Goal: Information Seeking & Learning: Learn about a topic

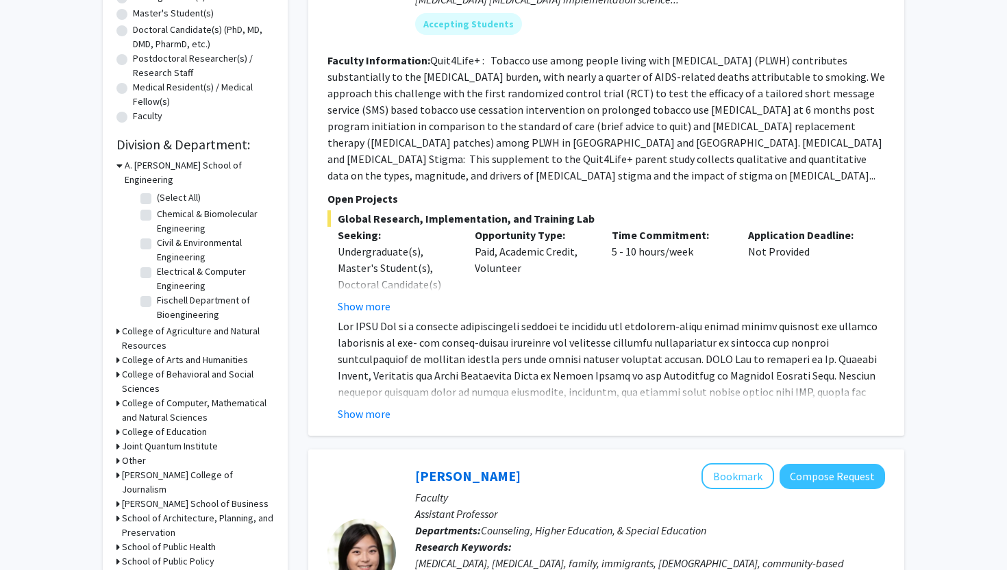
scroll to position [327, 0]
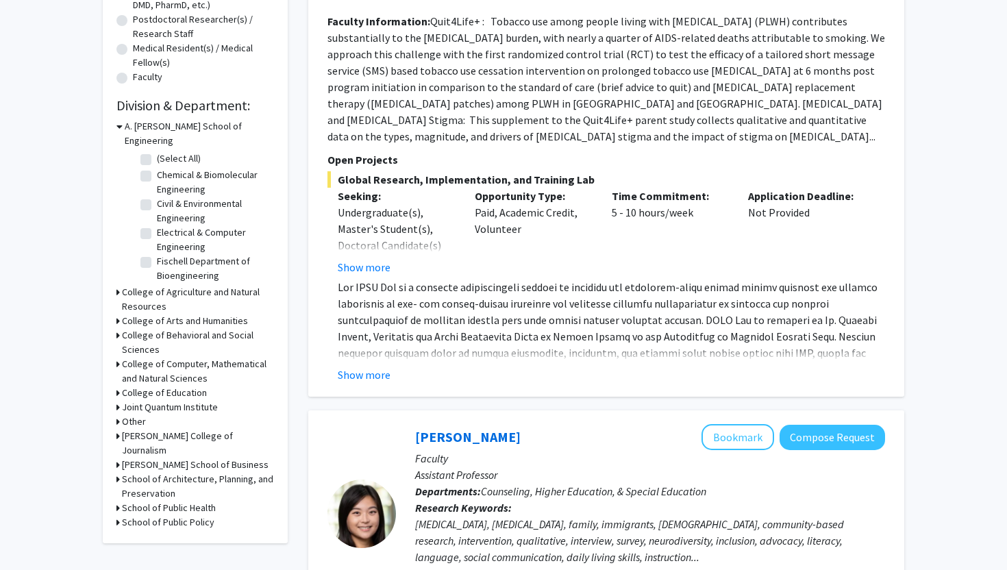
drag, startPoint x: 71, startPoint y: 153, endPoint x: 176, endPoint y: 569, distance: 429.3
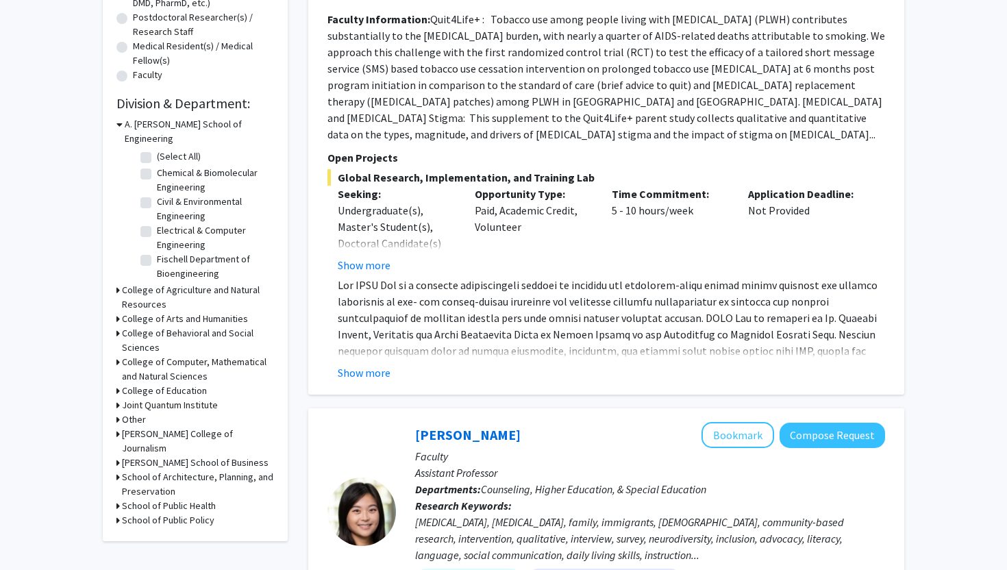
click at [117, 326] on icon at bounding box center [117, 333] width 3 height 14
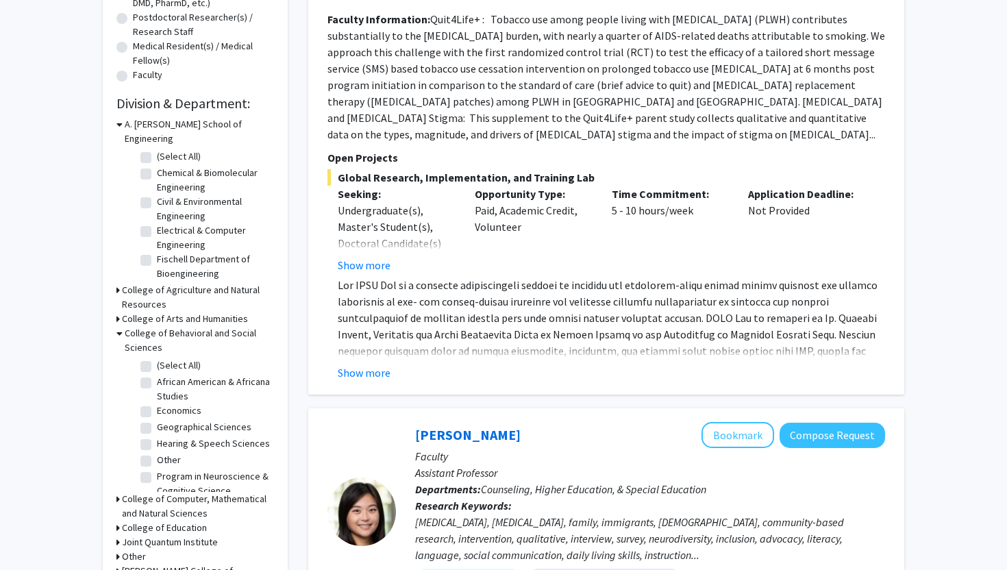
click at [157, 403] on label "Economics" at bounding box center [179, 410] width 45 height 14
click at [157, 403] on input "Economics" at bounding box center [161, 407] width 9 height 9
checkbox input "true"
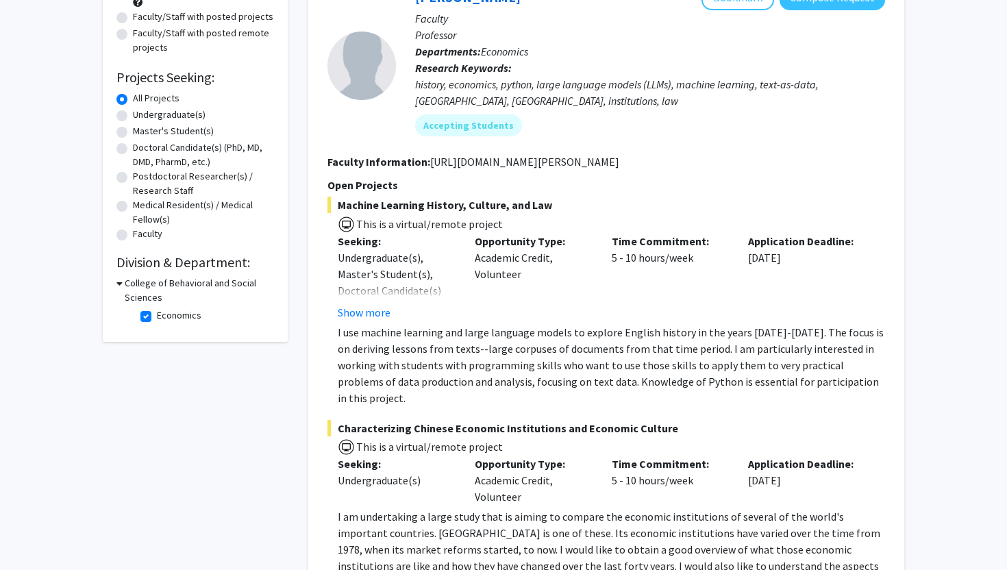
scroll to position [110, 0]
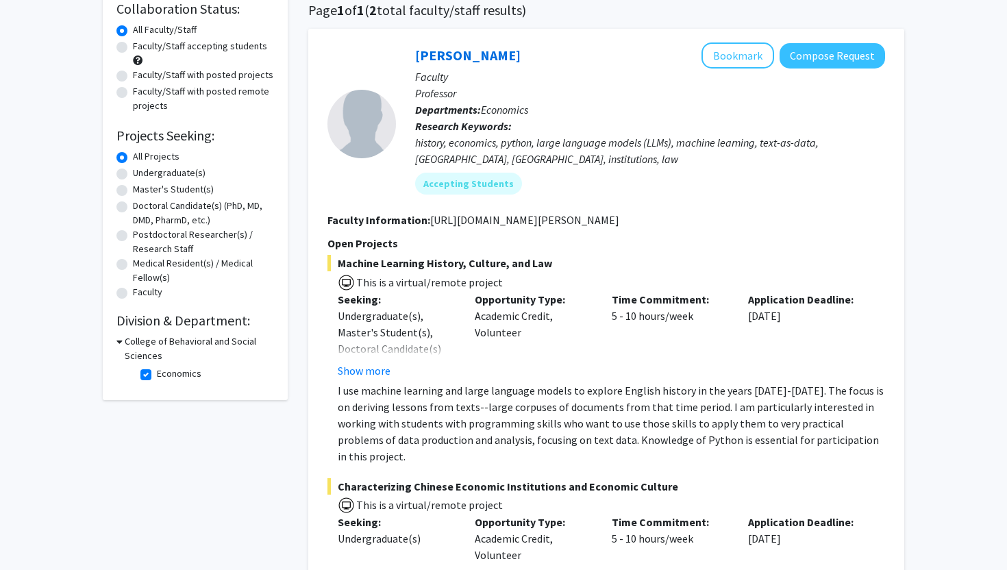
click at [118, 340] on icon at bounding box center [119, 341] width 6 height 14
click at [116, 343] on icon at bounding box center [117, 341] width 3 height 14
click at [71, 350] on div "Refine By Collaboration Status: Collaboration Status All Faculty/Staff Collabor…" at bounding box center [503, 492] width 1007 height 1104
click at [157, 374] on label "Economics" at bounding box center [179, 373] width 45 height 14
click at [157, 374] on input "Economics" at bounding box center [161, 370] width 9 height 9
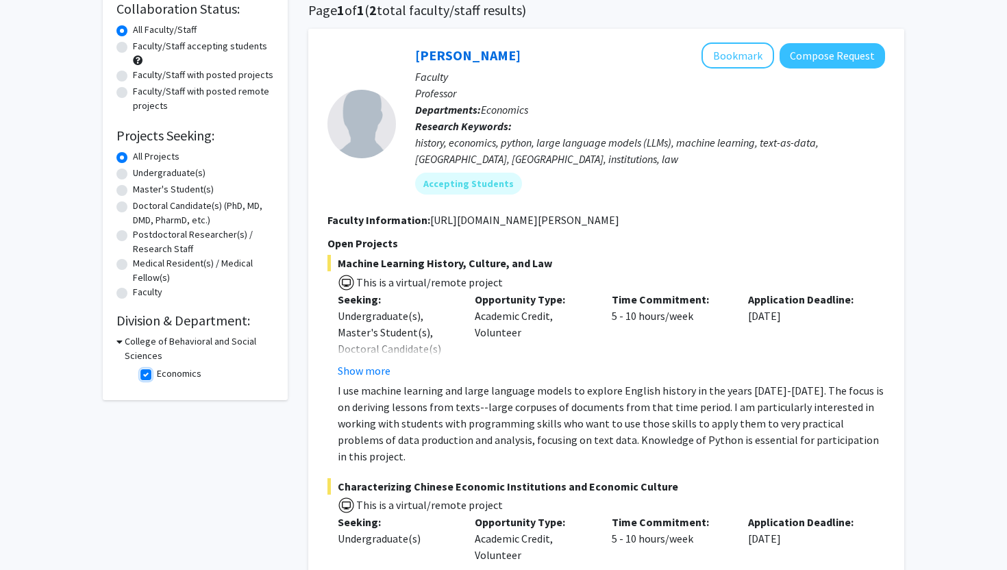
checkbox input "false"
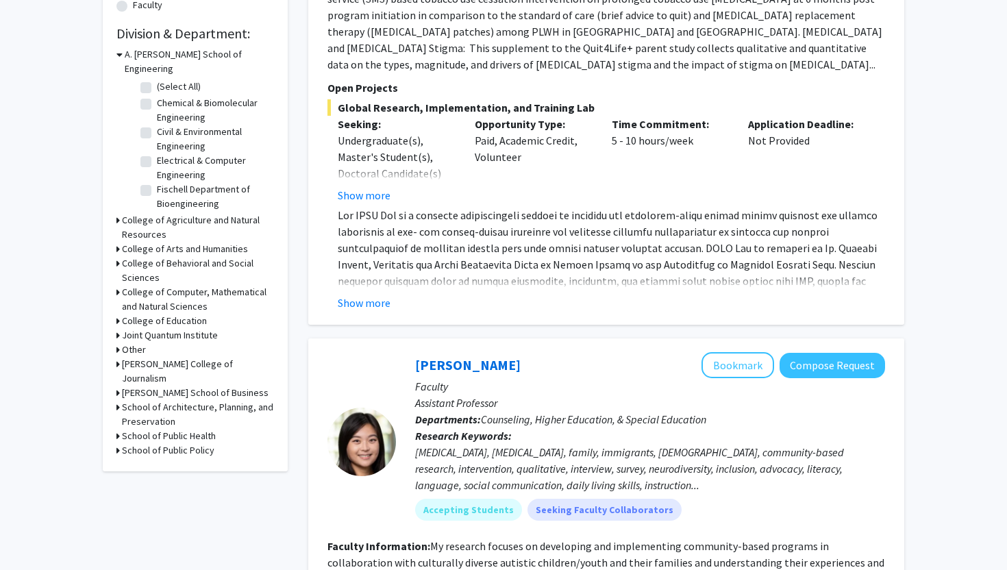
scroll to position [411, 0]
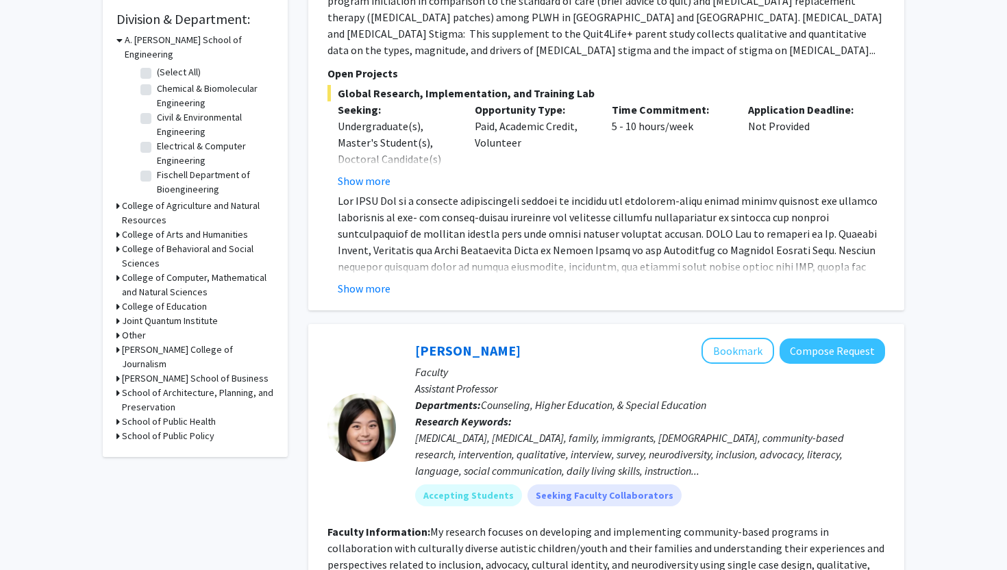
click at [116, 242] on icon at bounding box center [117, 249] width 3 height 14
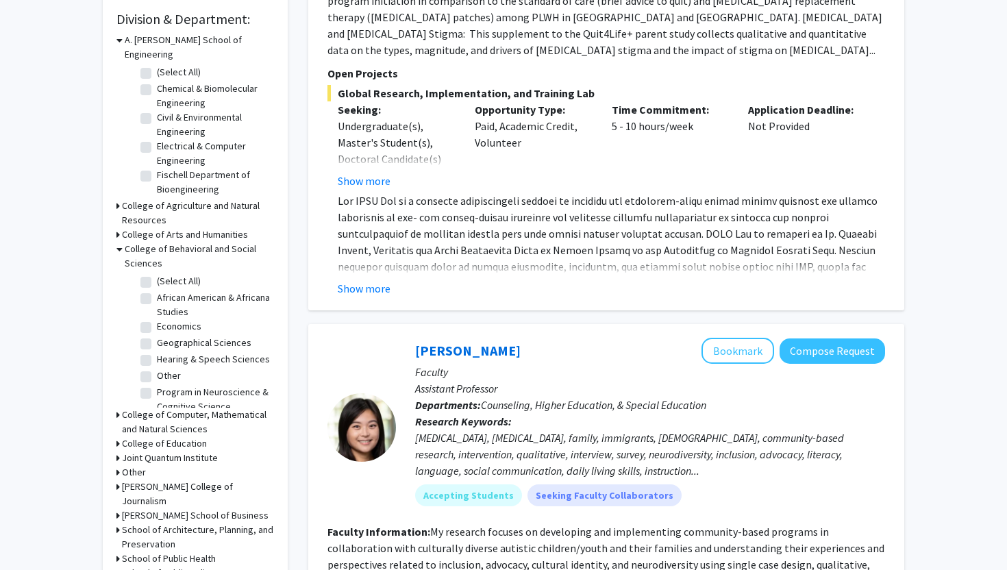
click at [157, 319] on label "Economics" at bounding box center [179, 326] width 45 height 14
click at [157, 319] on input "Economics" at bounding box center [161, 323] width 9 height 9
checkbox input "true"
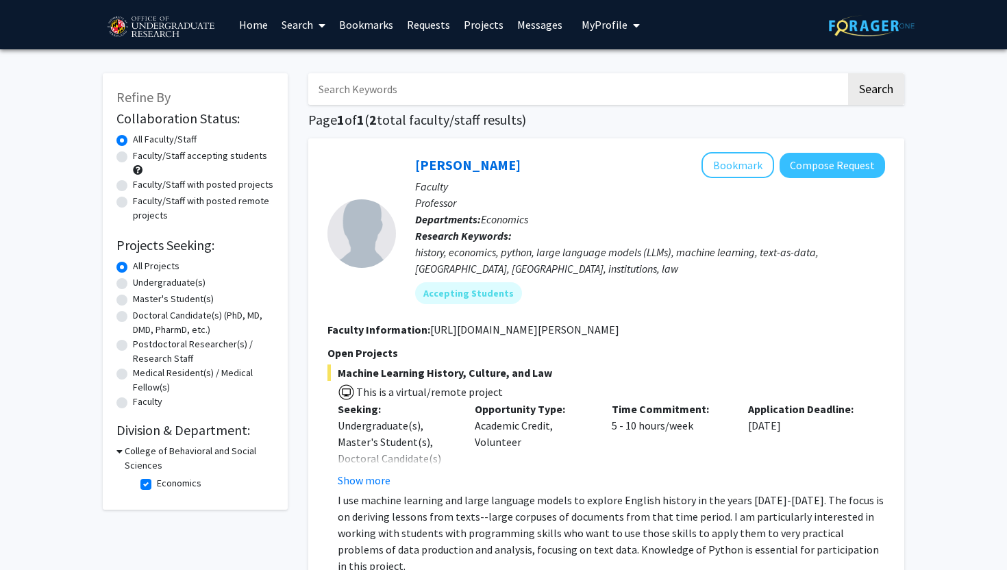
click at [157, 483] on label "Economics" at bounding box center [179, 483] width 45 height 14
click at [157, 483] on input "Economics" at bounding box center [161, 480] width 9 height 9
checkbox input "false"
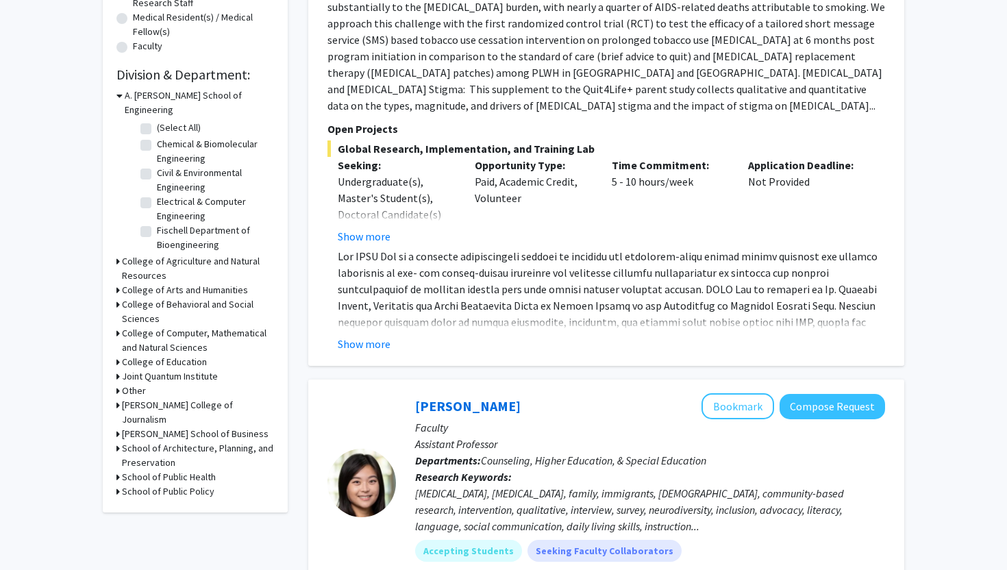
scroll to position [356, 0]
click at [116, 297] on icon at bounding box center [117, 304] width 3 height 14
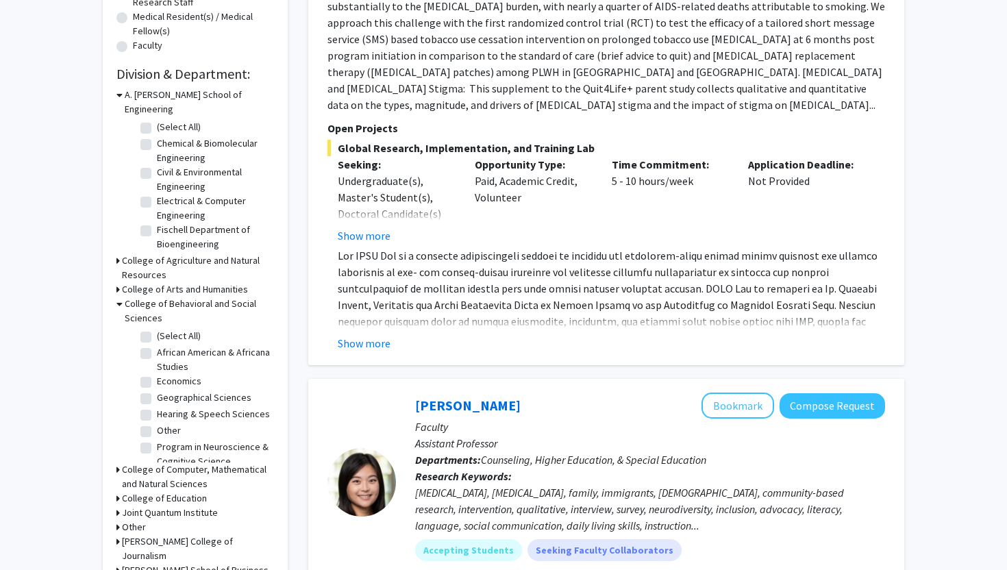
click at [157, 390] on label "Geographical Sciences" at bounding box center [204, 397] width 94 height 14
click at [157, 390] on input "Geographical Sciences" at bounding box center [161, 394] width 9 height 9
checkbox input "true"
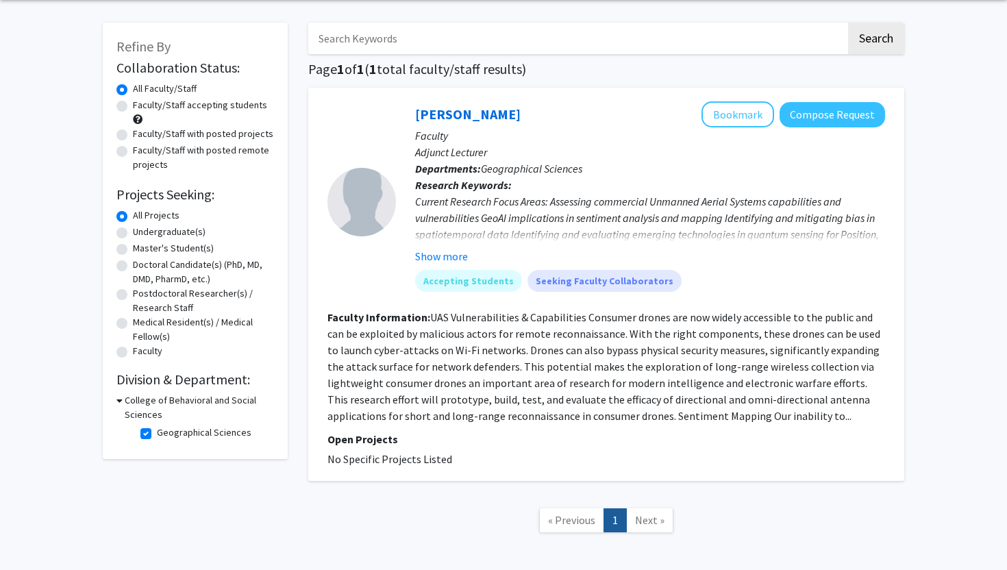
scroll to position [55, 0]
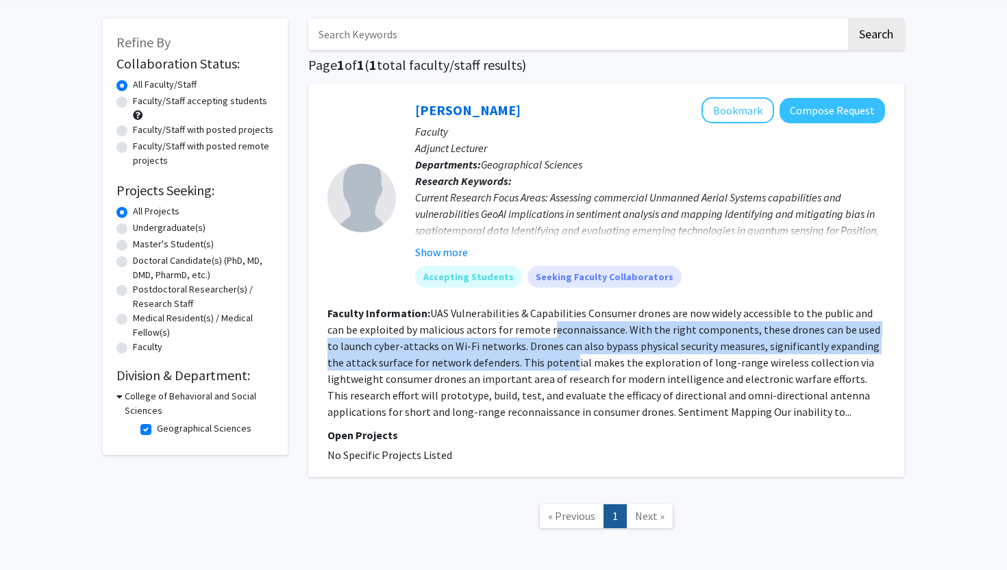
drag, startPoint x: 528, startPoint y: 336, endPoint x: 552, endPoint y: 355, distance: 31.1
click at [552, 355] on fg-read-more "UAS Vulnerabilities & Capabilities Consumer drones are now widely accessible to…" at bounding box center [603, 362] width 553 height 112
drag, startPoint x: 552, startPoint y: 355, endPoint x: 441, endPoint y: 329, distance: 114.1
click at [440, 329] on fg-read-more "UAS Vulnerabilities & Capabilities Consumer drones are now widely accessible to…" at bounding box center [603, 362] width 553 height 112
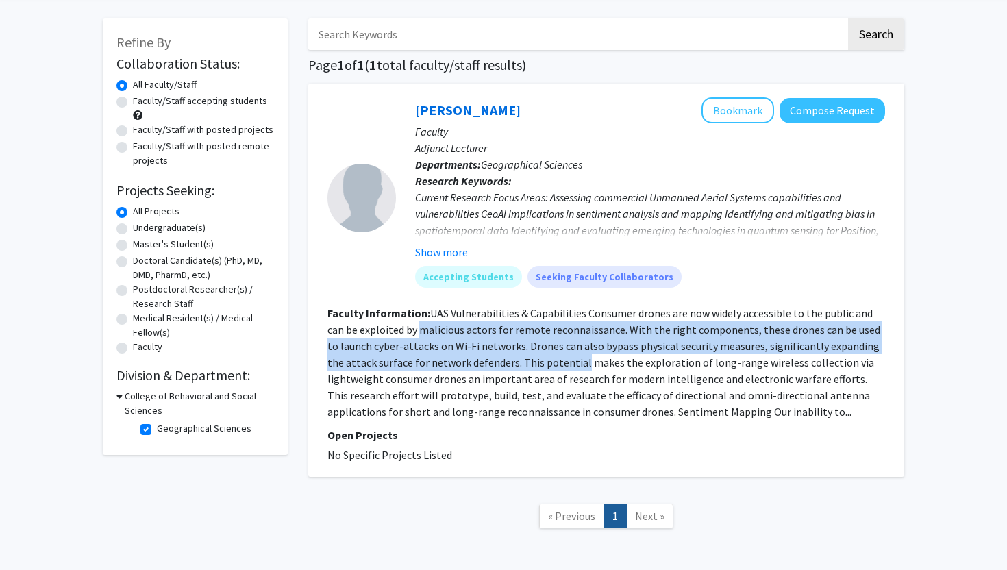
click at [441, 329] on fg-read-more "UAS Vulnerabilities & Capabilities Consumer drones are now widely accessible to…" at bounding box center [603, 362] width 553 height 112
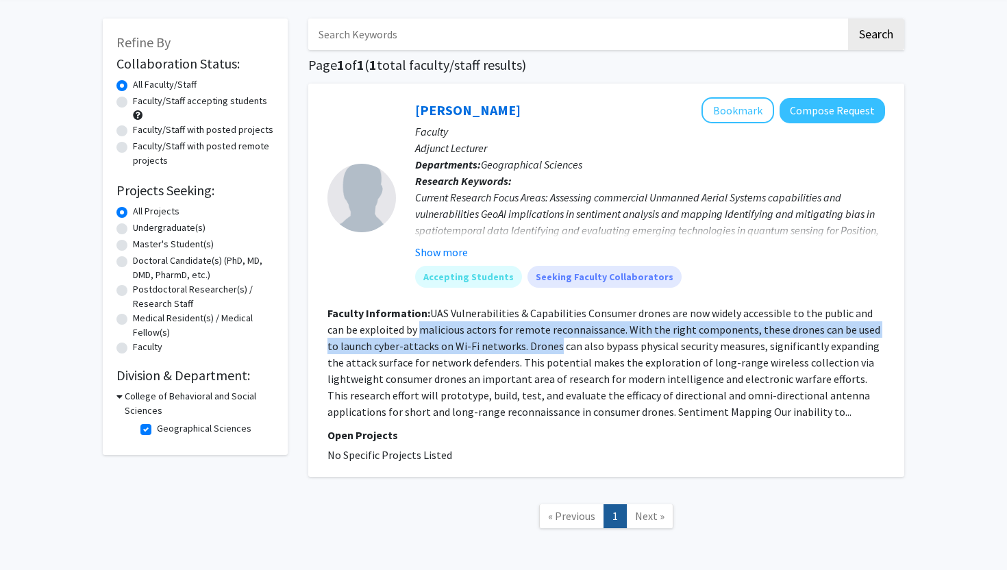
drag, startPoint x: 441, startPoint y: 329, endPoint x: 526, endPoint y: 352, distance: 88.0
click at [526, 352] on fg-read-more "UAS Vulnerabilities & Capabilities Consumer drones are now widely accessible to…" at bounding box center [603, 362] width 553 height 112
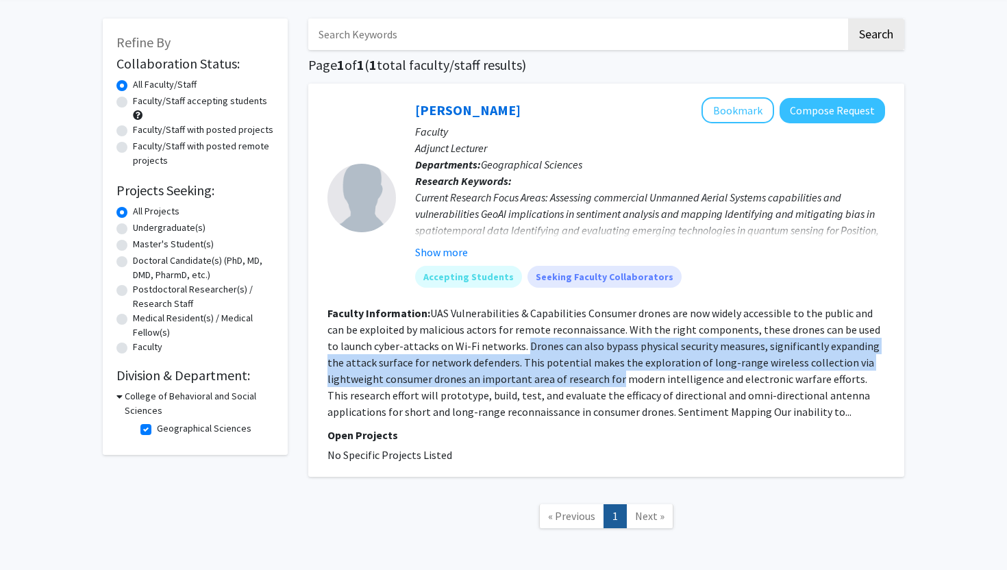
drag, startPoint x: 526, startPoint y: 352, endPoint x: 561, endPoint y: 394, distance: 55.0
click at [561, 394] on fg-read-more "UAS Vulnerabilities & Capabilities Consumer drones are now widely accessible to…" at bounding box center [603, 362] width 553 height 112
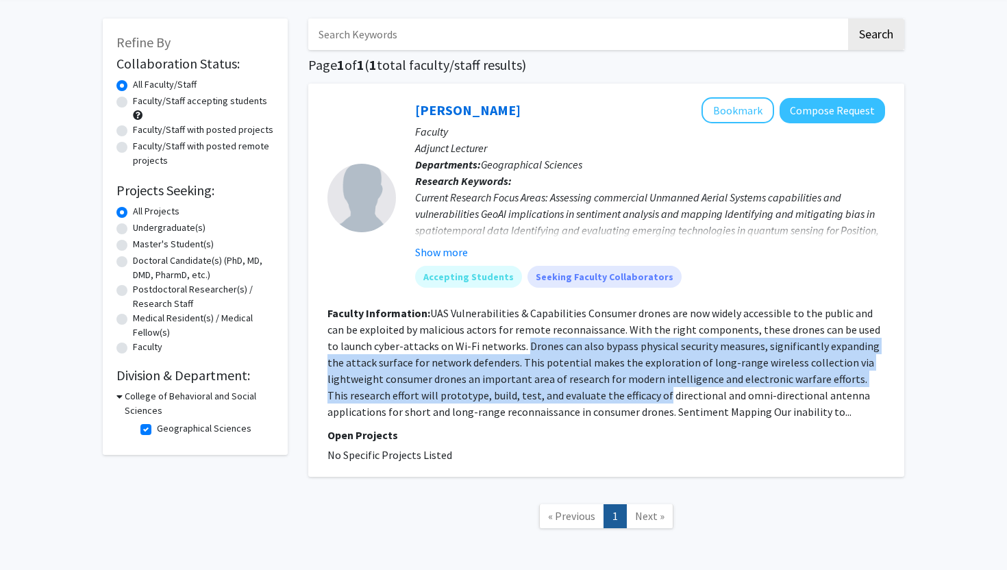
click at [561, 394] on fg-read-more "UAS Vulnerabilities & Capabilities Consumer drones are now widely accessible to…" at bounding box center [603, 362] width 553 height 112
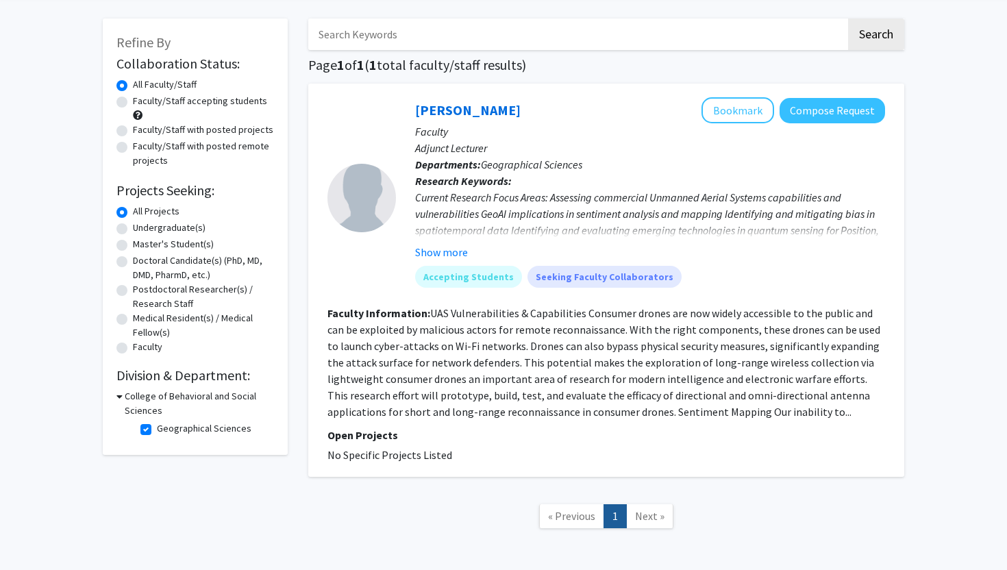
click at [157, 426] on label "Geographical Sciences" at bounding box center [204, 428] width 94 height 14
click at [157, 426] on input "Geographical Sciences" at bounding box center [161, 425] width 9 height 9
checkbox input "false"
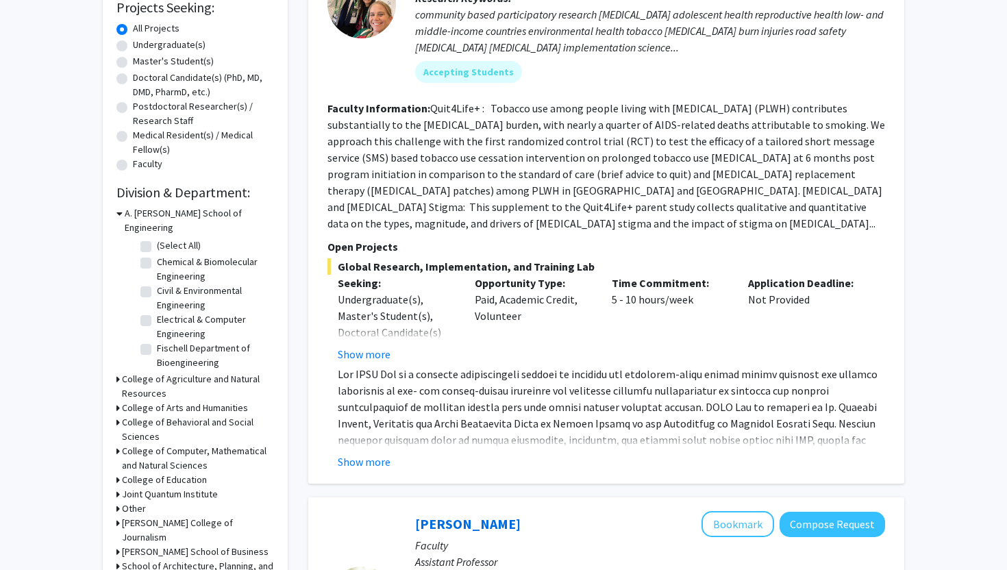
scroll to position [274, 0]
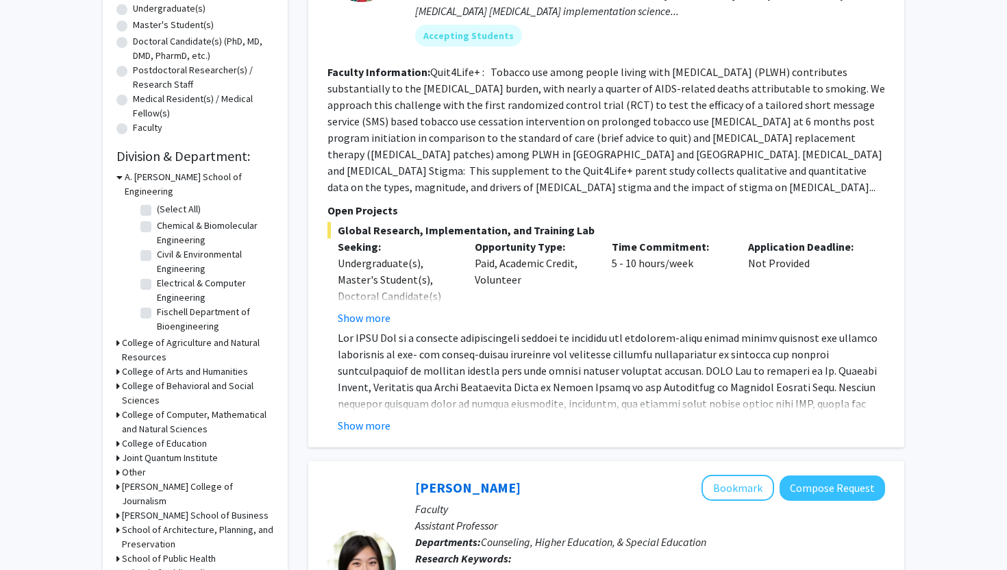
click at [117, 379] on icon at bounding box center [117, 386] width 3 height 14
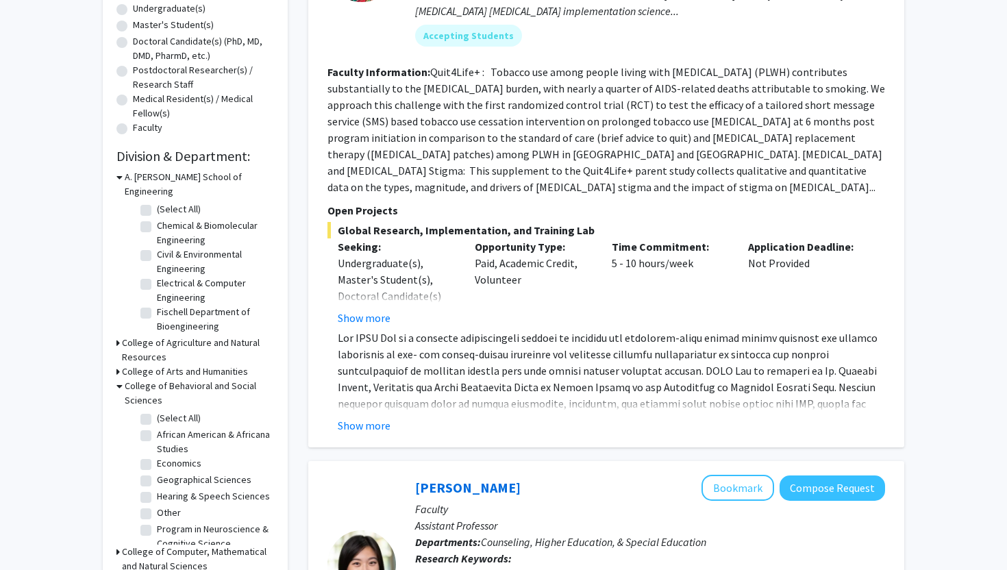
scroll to position [26, 0]
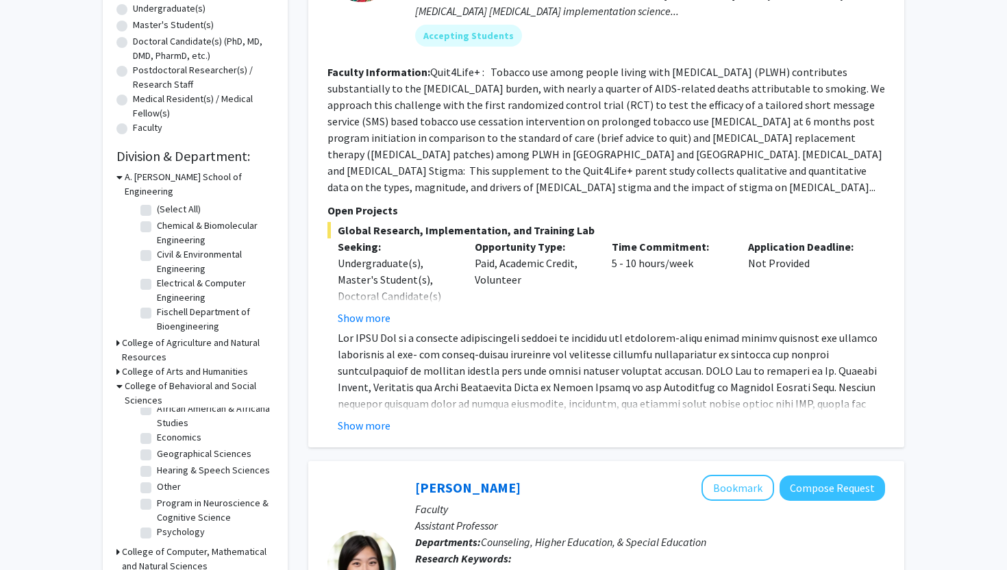
drag, startPoint x: 218, startPoint y: 455, endPoint x: 188, endPoint y: 541, distance: 90.7
click at [188, 542] on form "A. [PERSON_NAME] School of Engineering (Select All) (Select All) Chemical & Bio…" at bounding box center [194, 443] width 157 height 547
click at [157, 525] on label "Psychology" at bounding box center [181, 532] width 48 height 14
click at [157, 525] on input "Psychology" at bounding box center [161, 529] width 9 height 9
checkbox input "true"
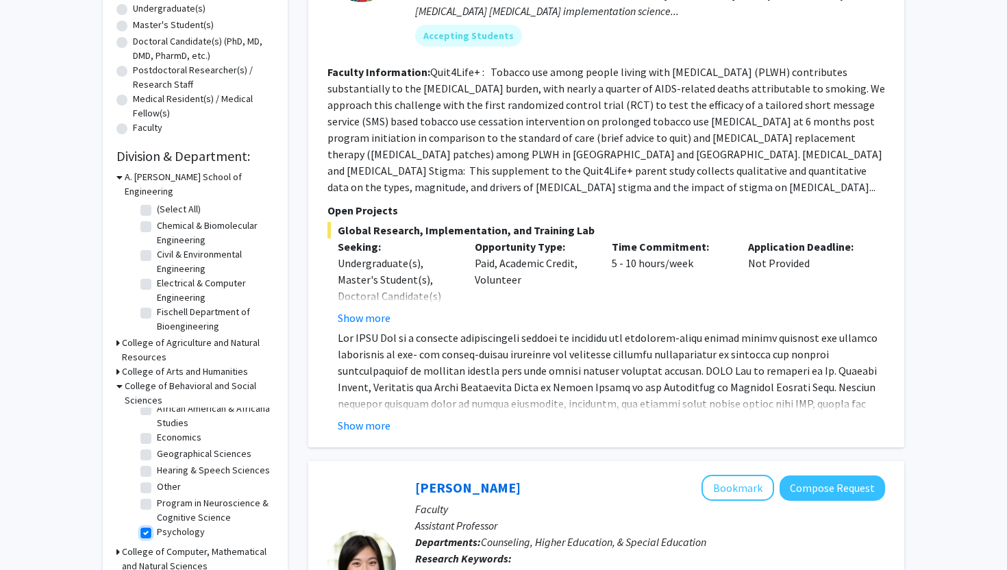
checkbox input "true"
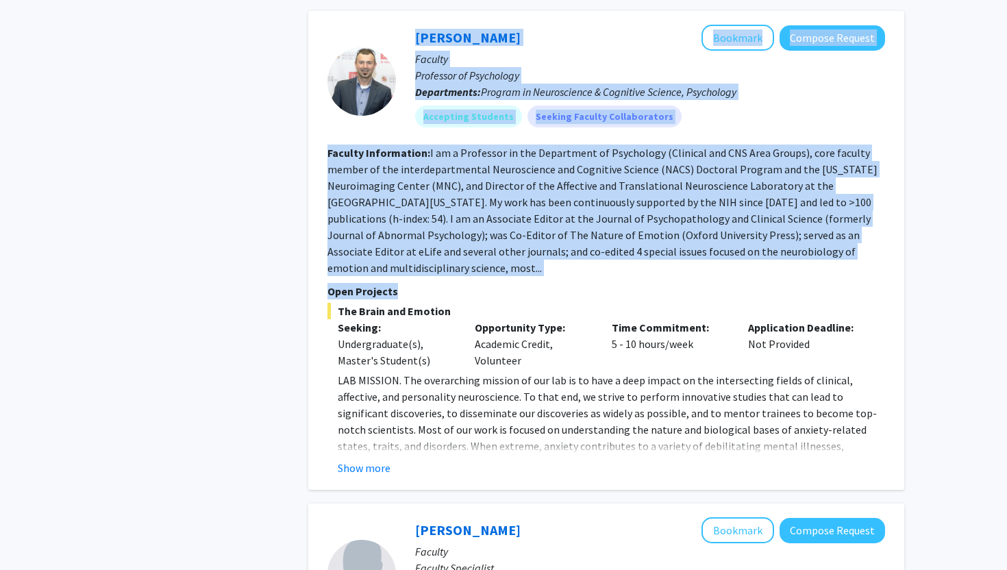
drag, startPoint x: 1006, startPoint y: 145, endPoint x: 987, endPoint y: 253, distance: 109.8
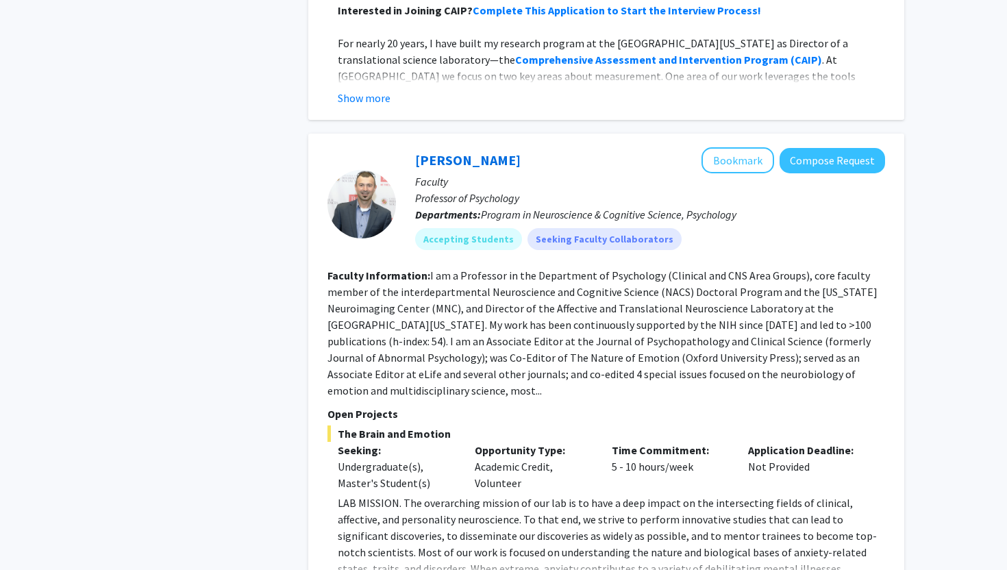
scroll to position [568, 0]
